Goal: Task Accomplishment & Management: Use online tool/utility

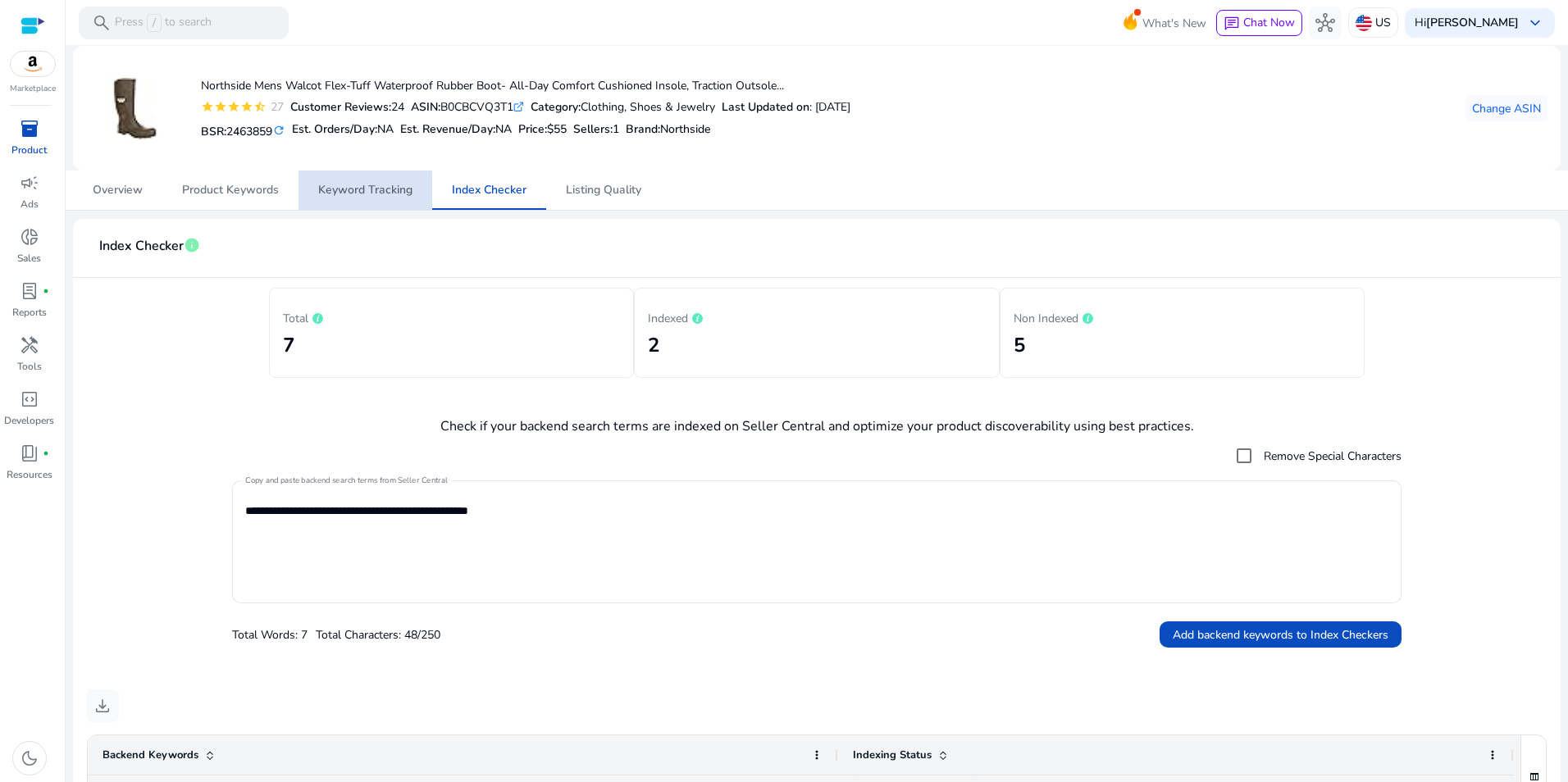
click at [356, 192] on span "Keyword Tracking" at bounding box center [365, 190] width 94 height 11
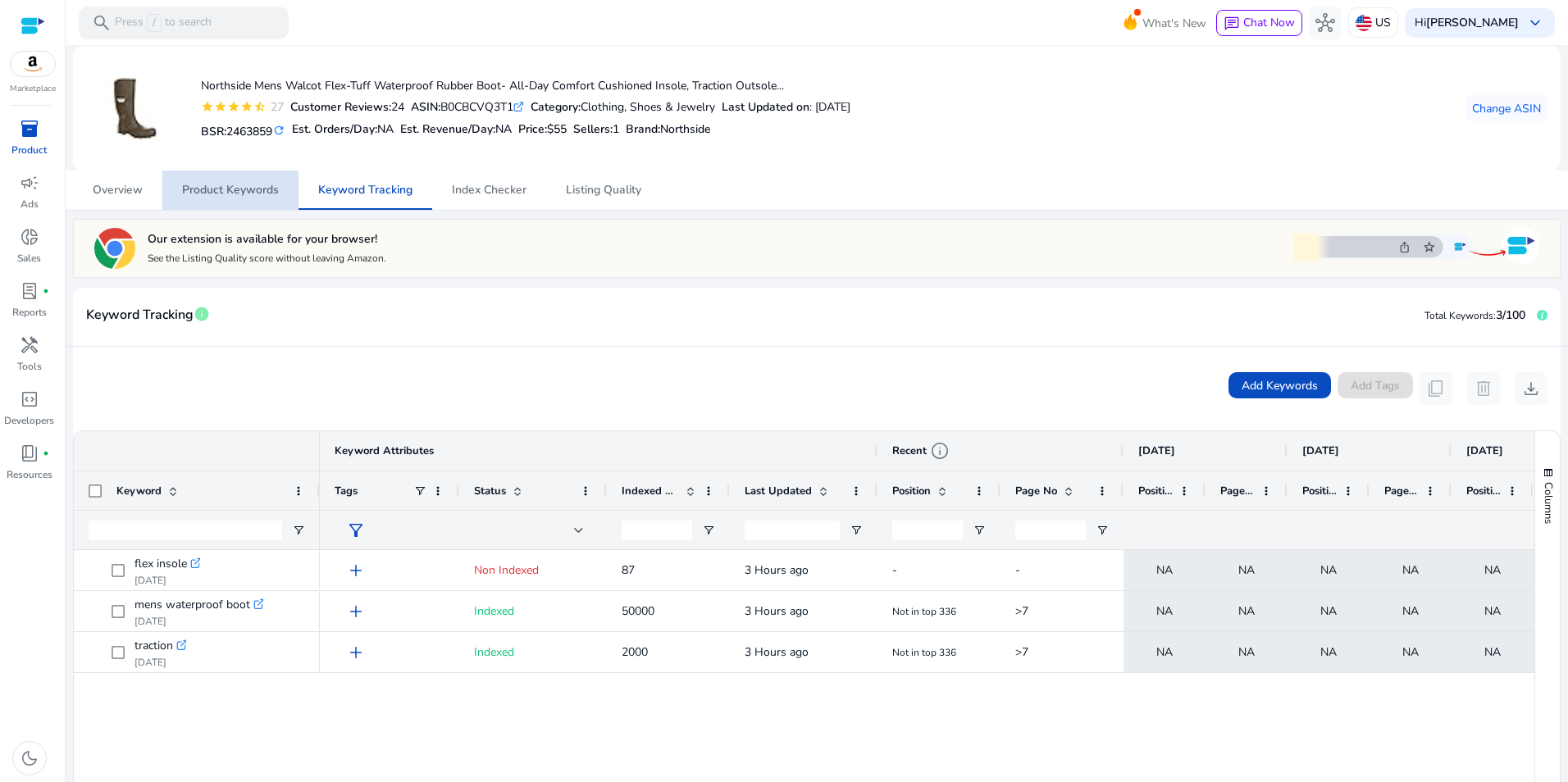
click at [228, 187] on span "Product Keywords" at bounding box center [230, 190] width 97 height 11
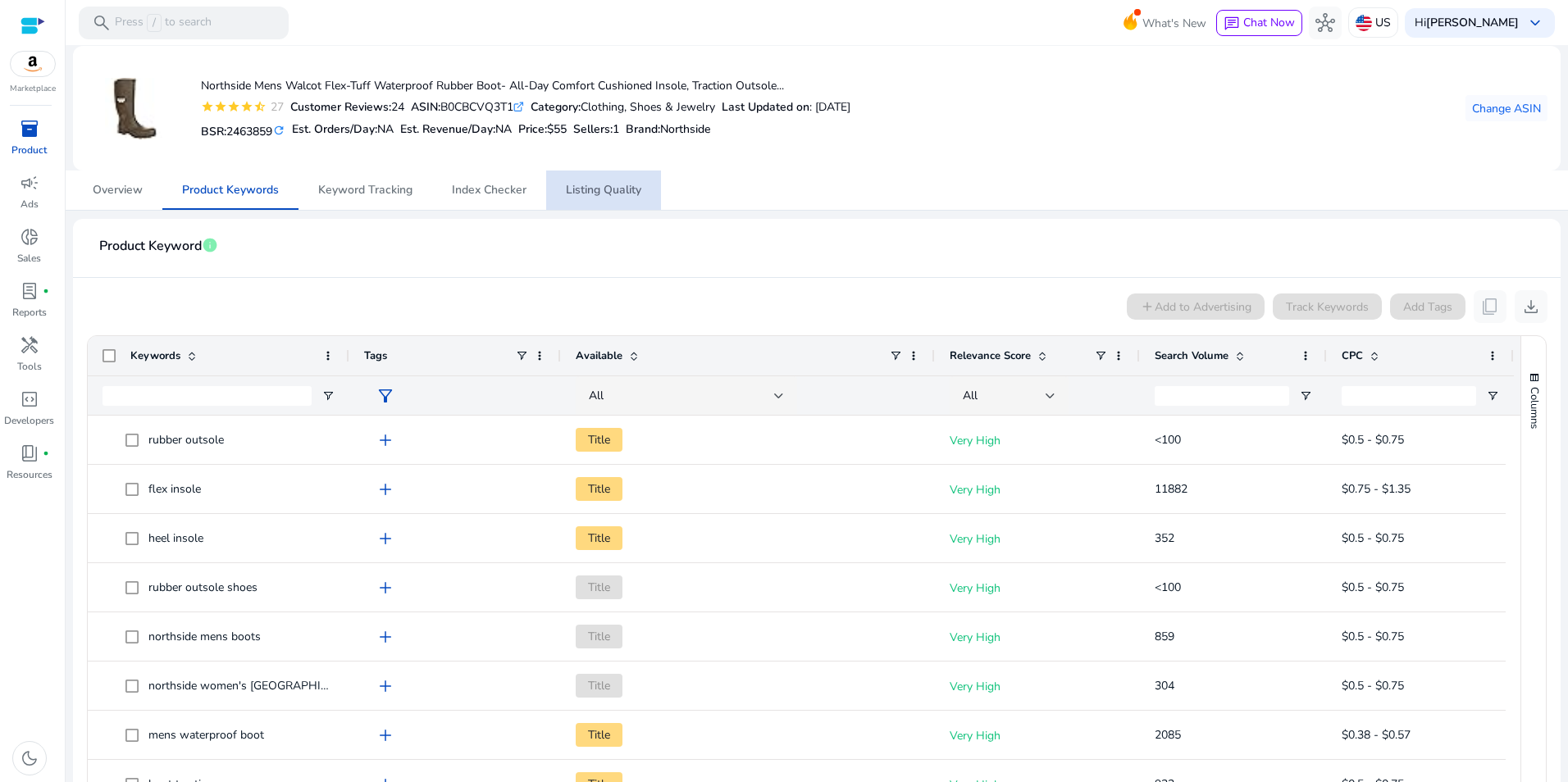
click at [580, 194] on span "Listing Quality" at bounding box center [603, 190] width 75 height 11
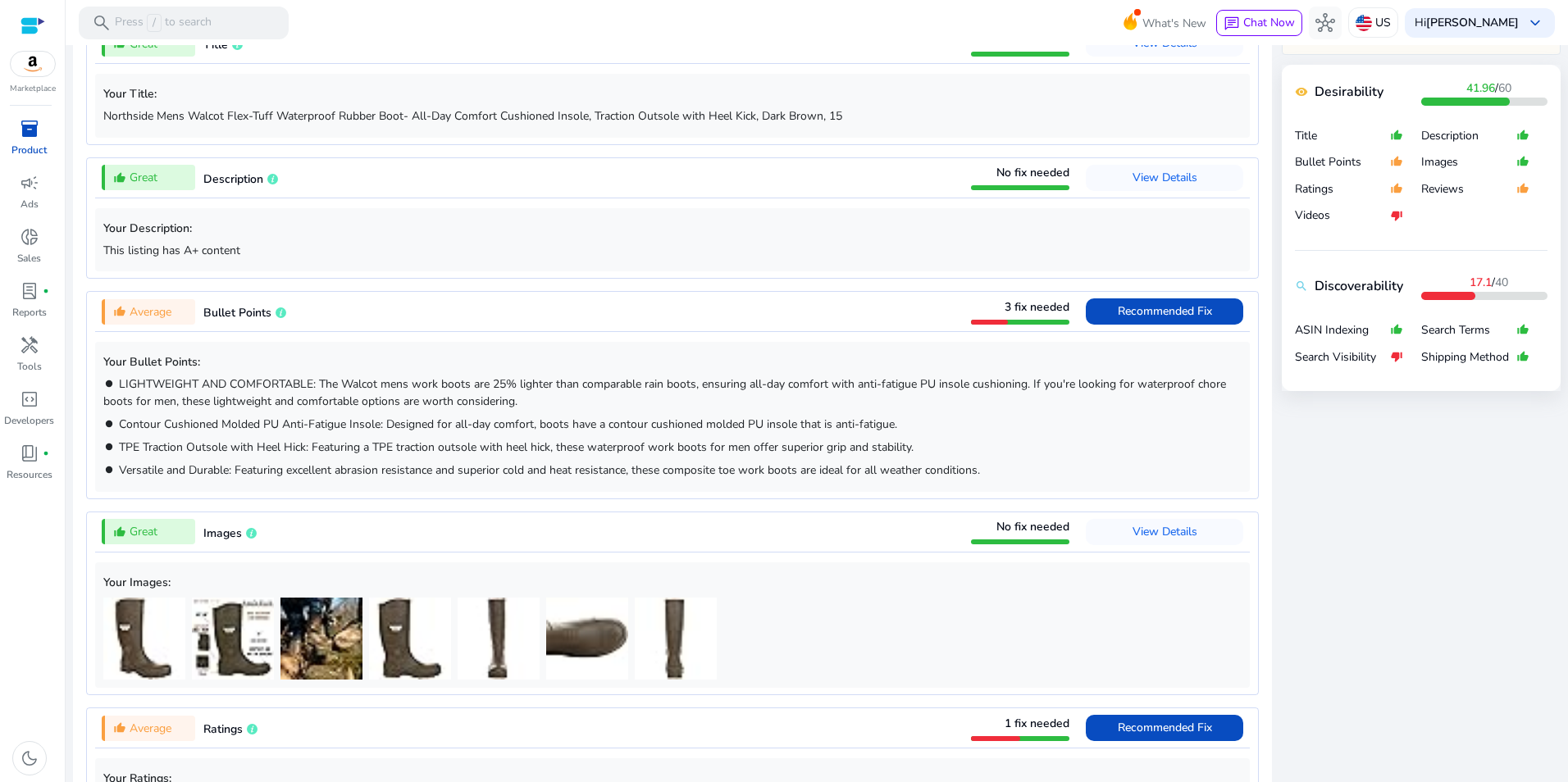
scroll to position [723, 0]
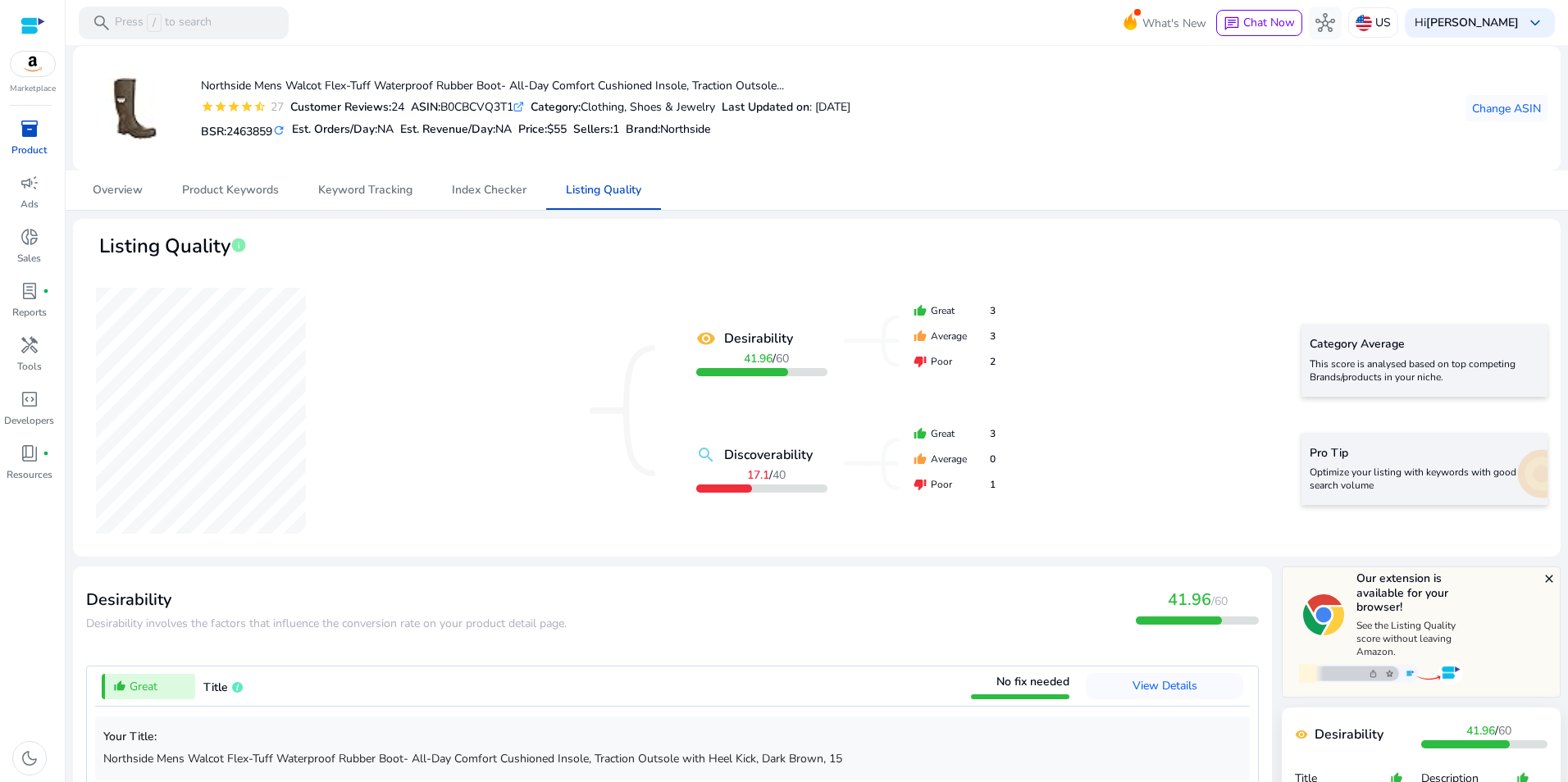
scroll to position [723, 0]
